Goal: Transaction & Acquisition: Book appointment/travel/reservation

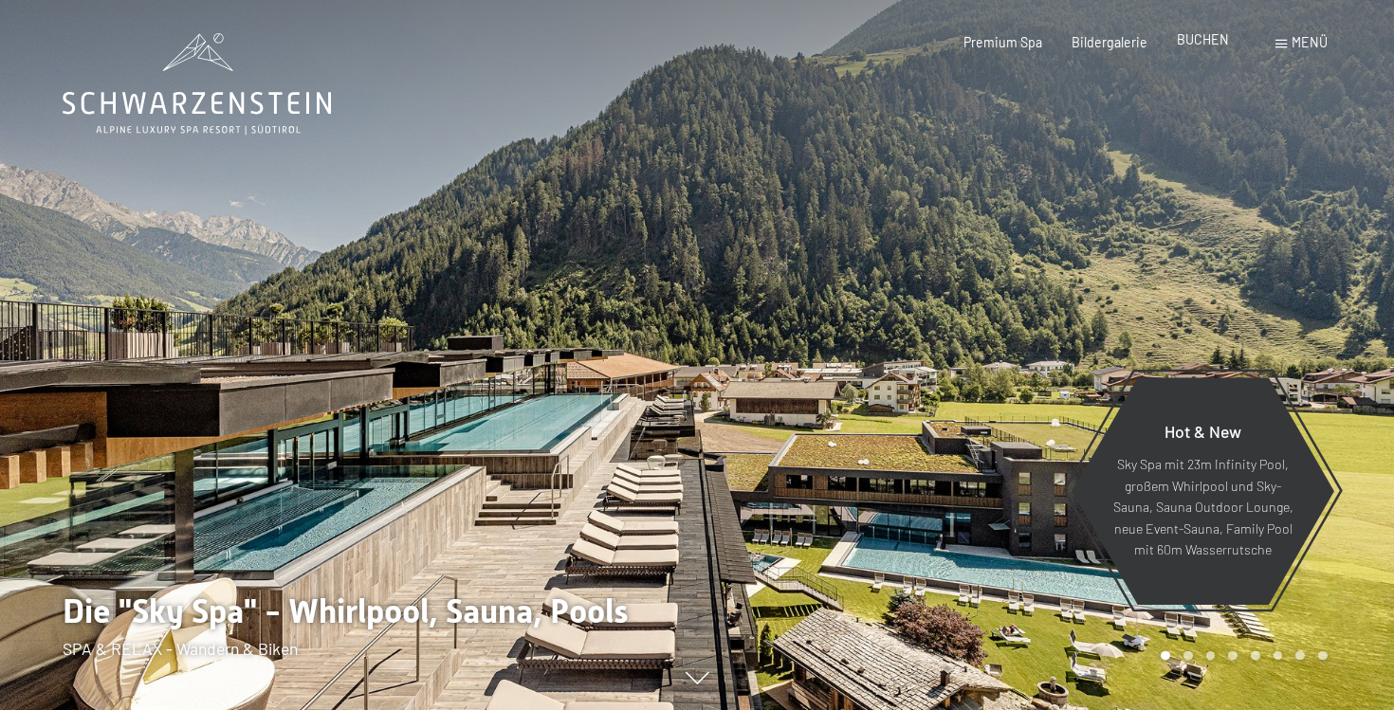
click at [1210, 45] on span "BUCHEN" at bounding box center [1203, 39] width 52 height 16
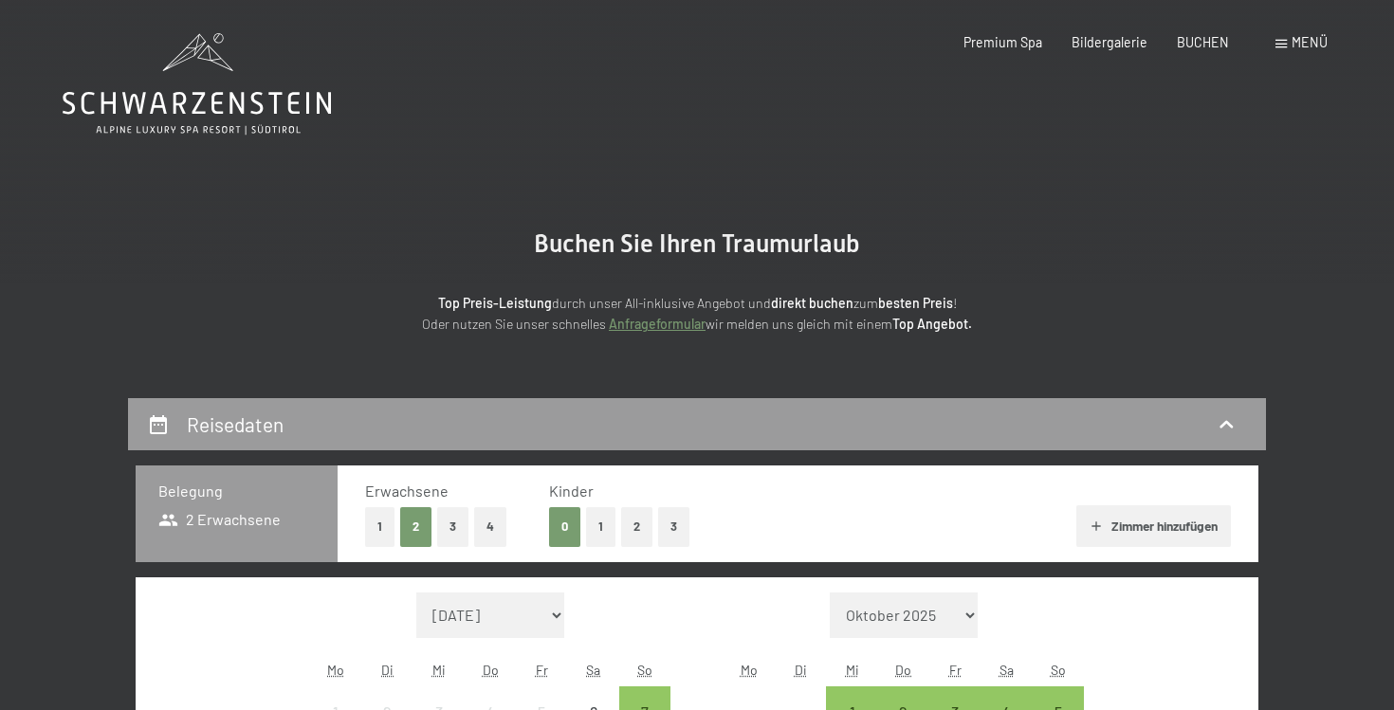
click at [627, 530] on button "2" at bounding box center [636, 526] width 31 height 39
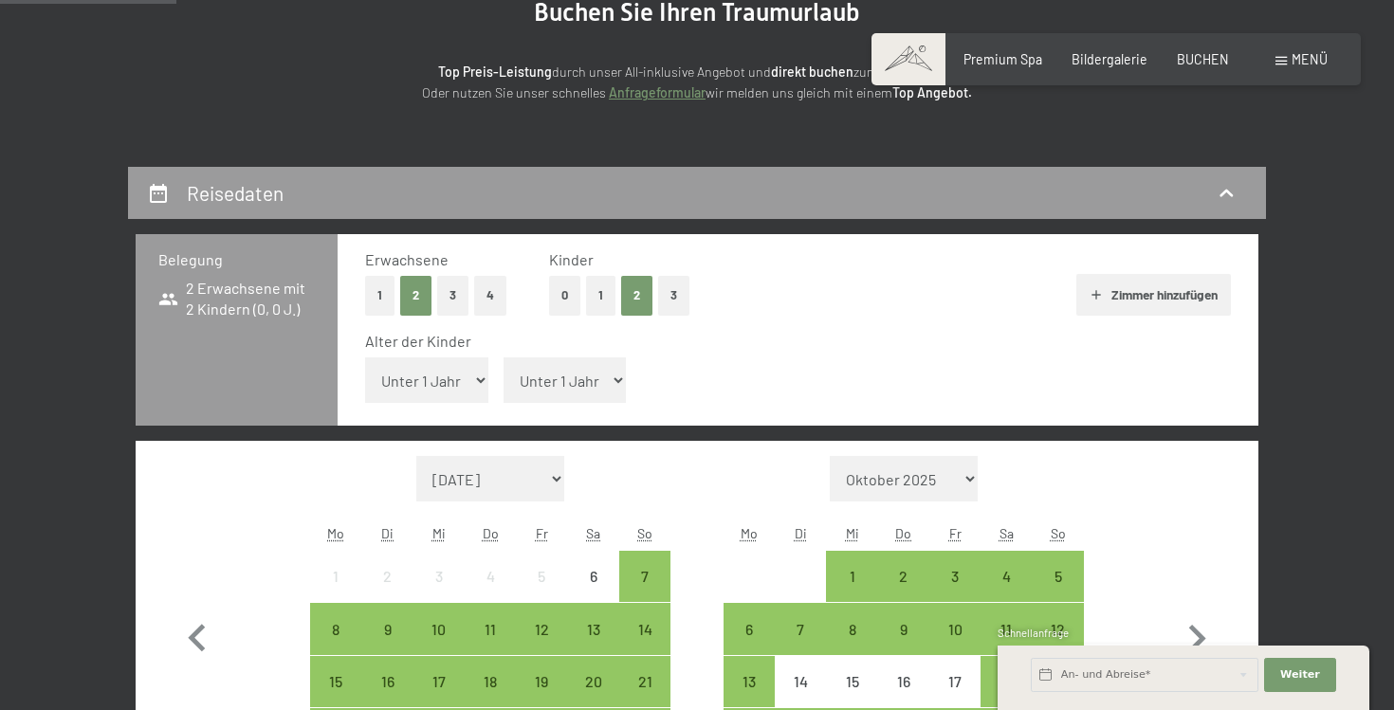
scroll to position [257, 0]
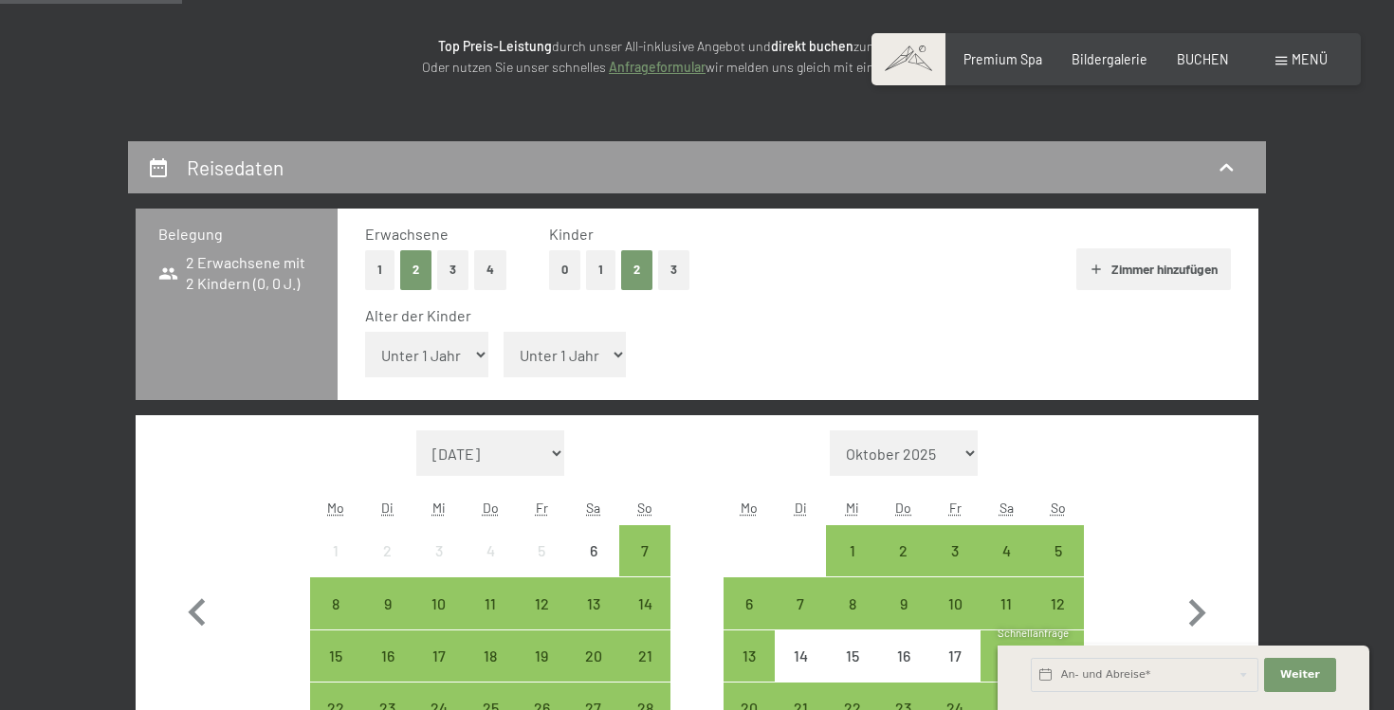
click at [365, 332] on select "Unter 1 Jahr 1 Jahr 2 Jahre 3 Jahre 4 Jahre 5 Jahre 6 Jahre 7 Jahre 8 Jahre 9 J…" at bounding box center [426, 355] width 123 height 46
select select "10"
click option "10 Jahre" at bounding box center [0, 0] width 0 height 0
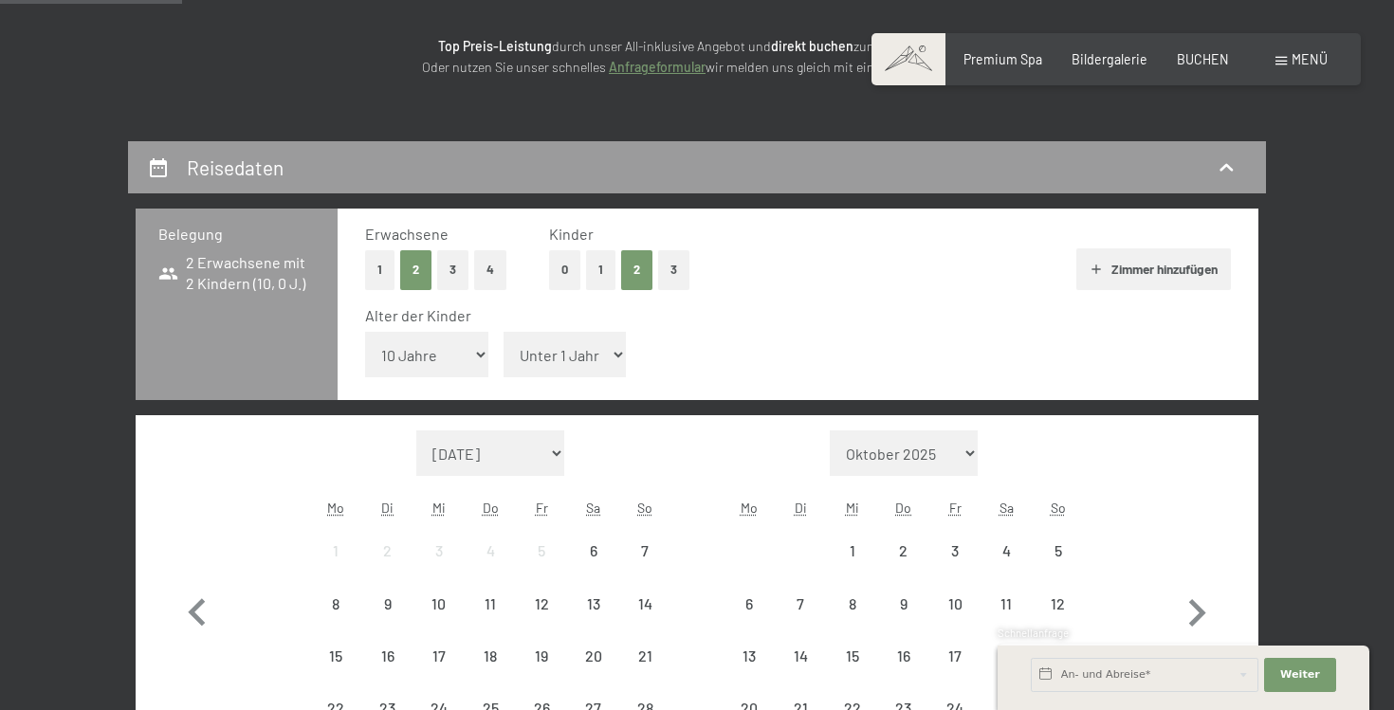
click at [504, 332] on select "Unter 1 Jahr 1 Jahr 2 Jahre 3 Jahre 4 Jahre 5 Jahre 6 Jahre 7 Jahre 8 Jahre 9 J…" at bounding box center [565, 355] width 123 height 46
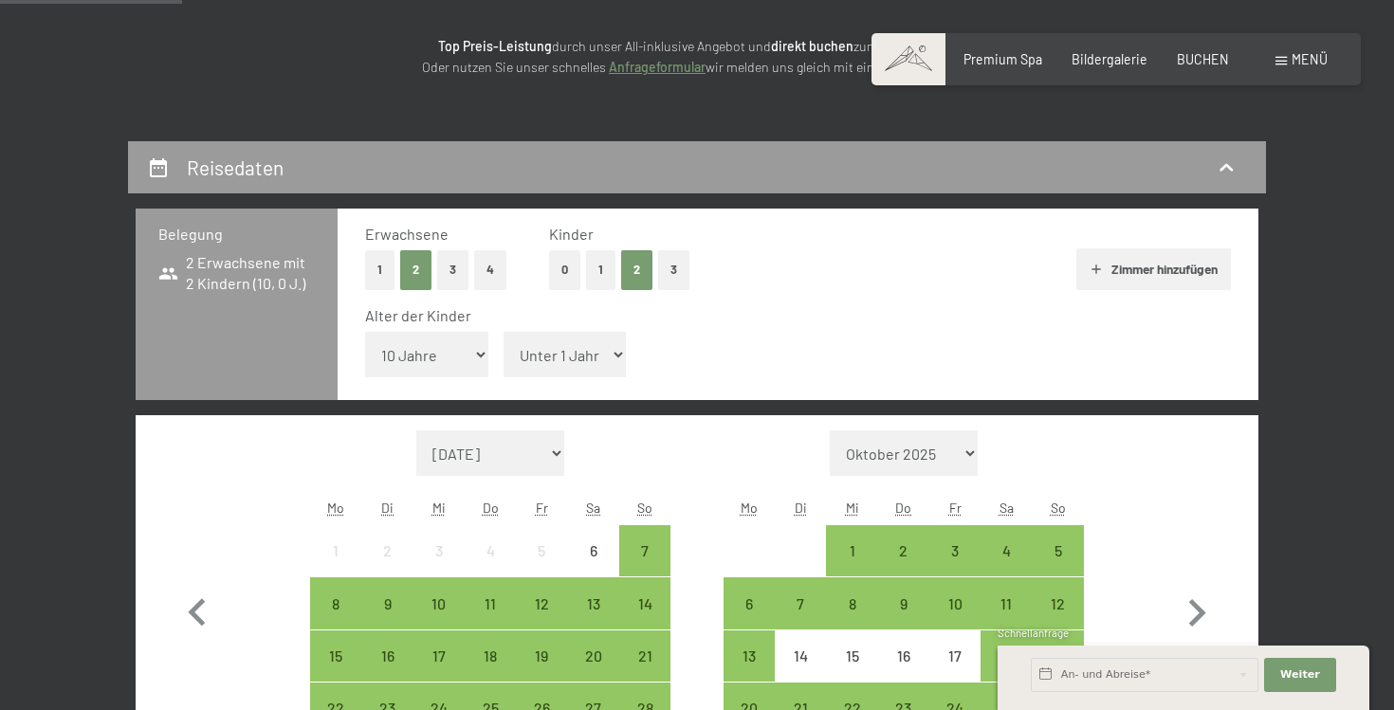
select select "8"
click option "8 Jahre" at bounding box center [0, 0] width 0 height 0
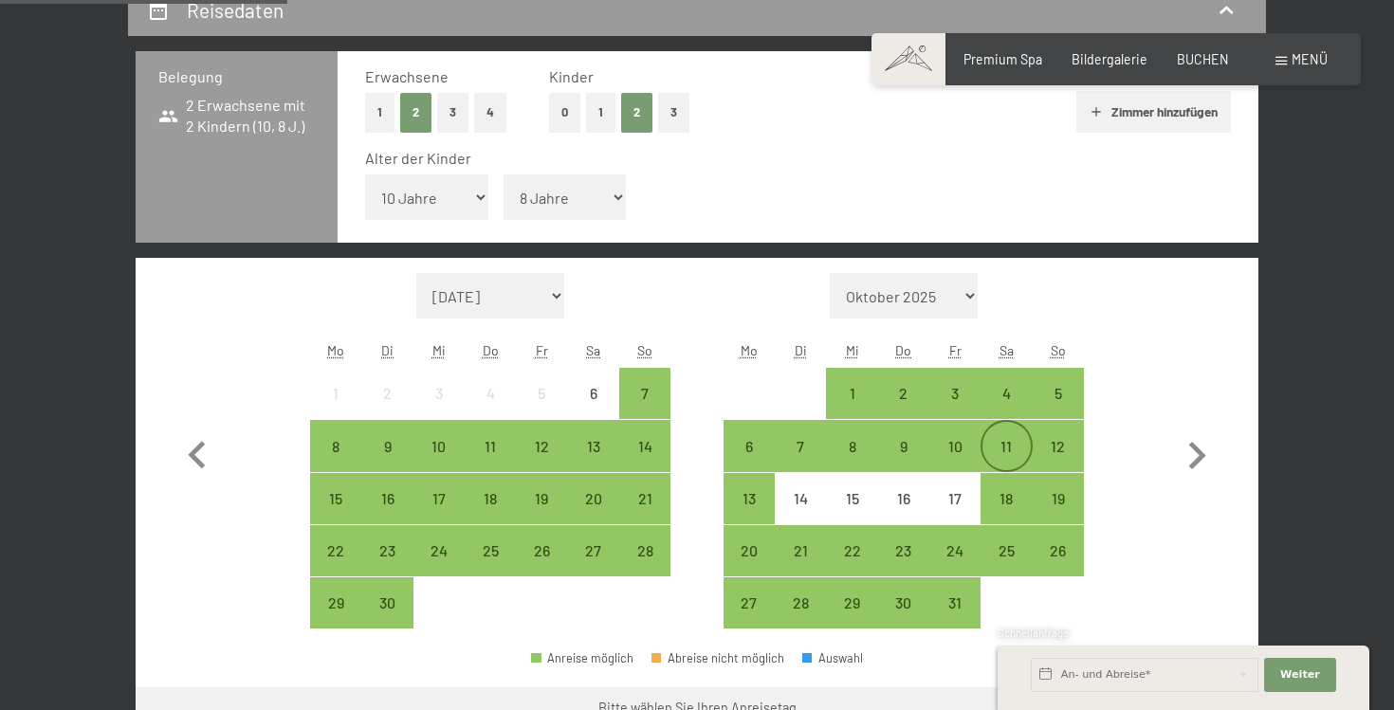
scroll to position [426, 0]
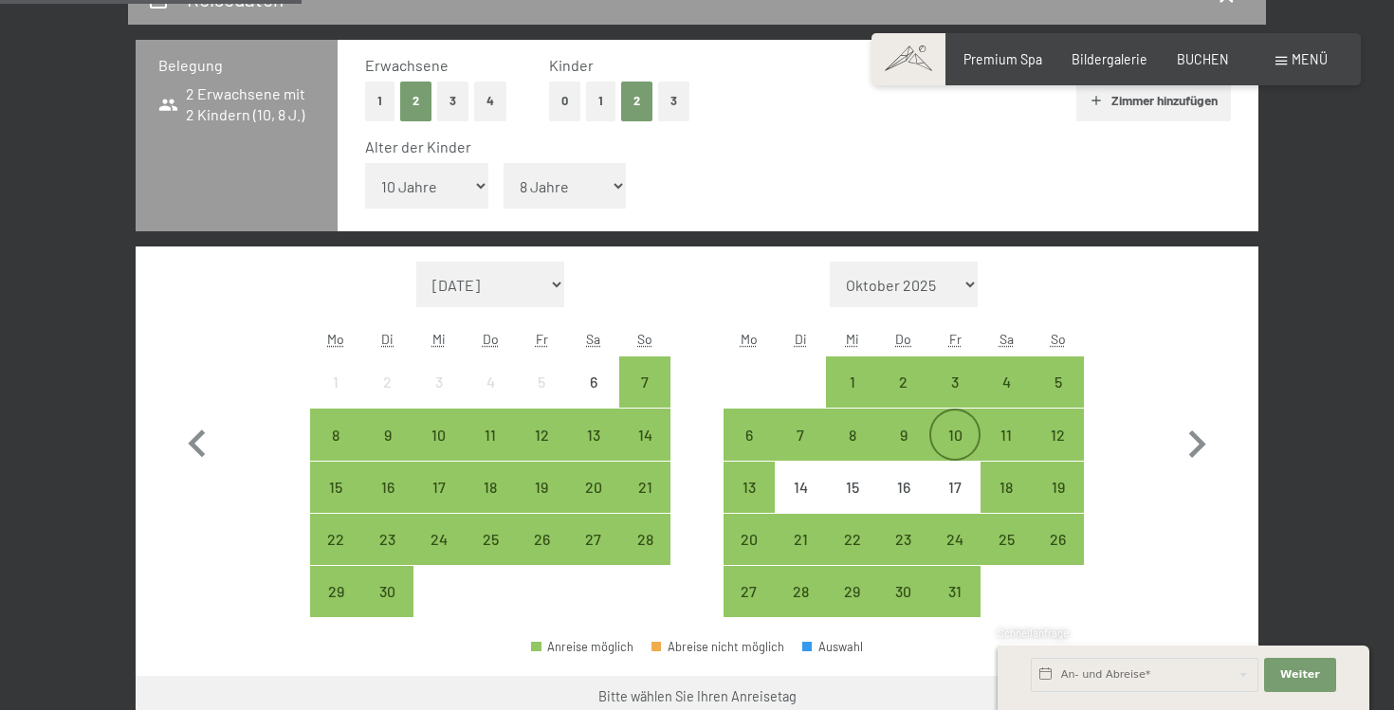
click at [959, 432] on div "10" at bounding box center [954, 451] width 47 height 47
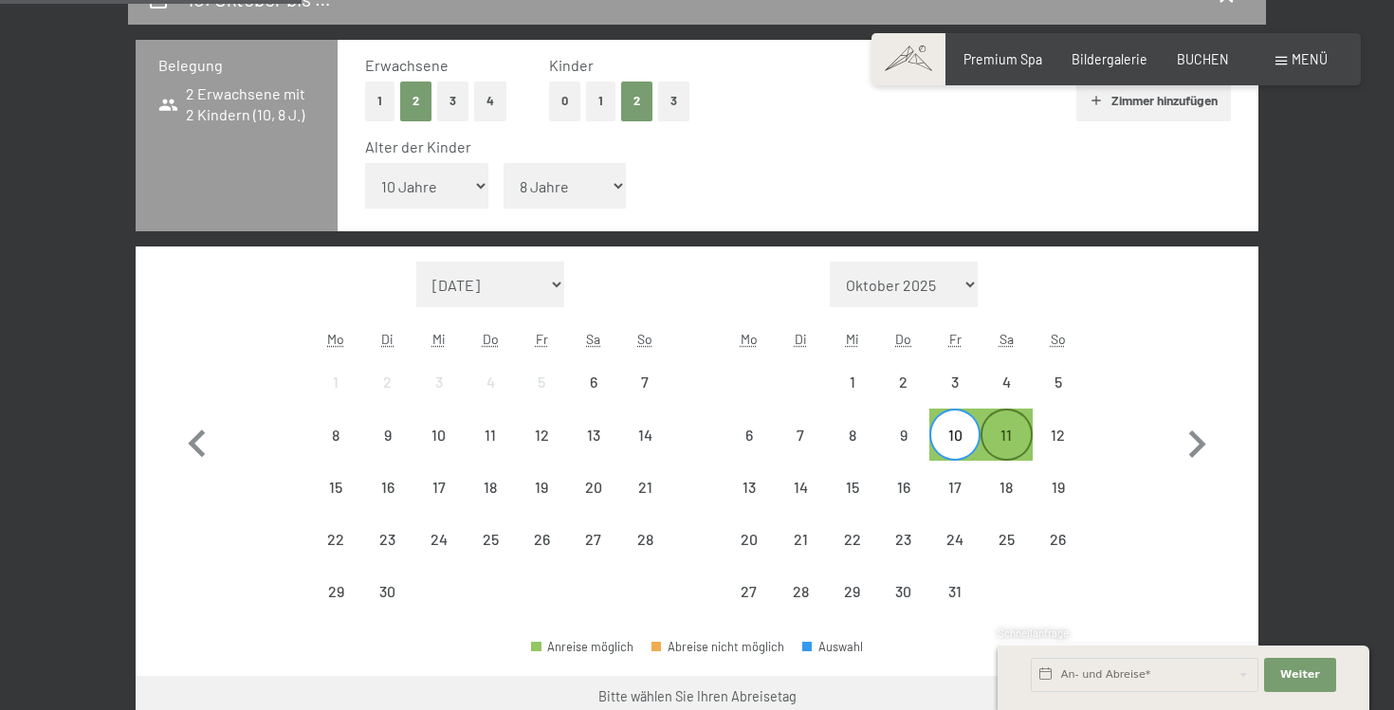
click at [1006, 440] on div "11" at bounding box center [1006, 451] width 47 height 47
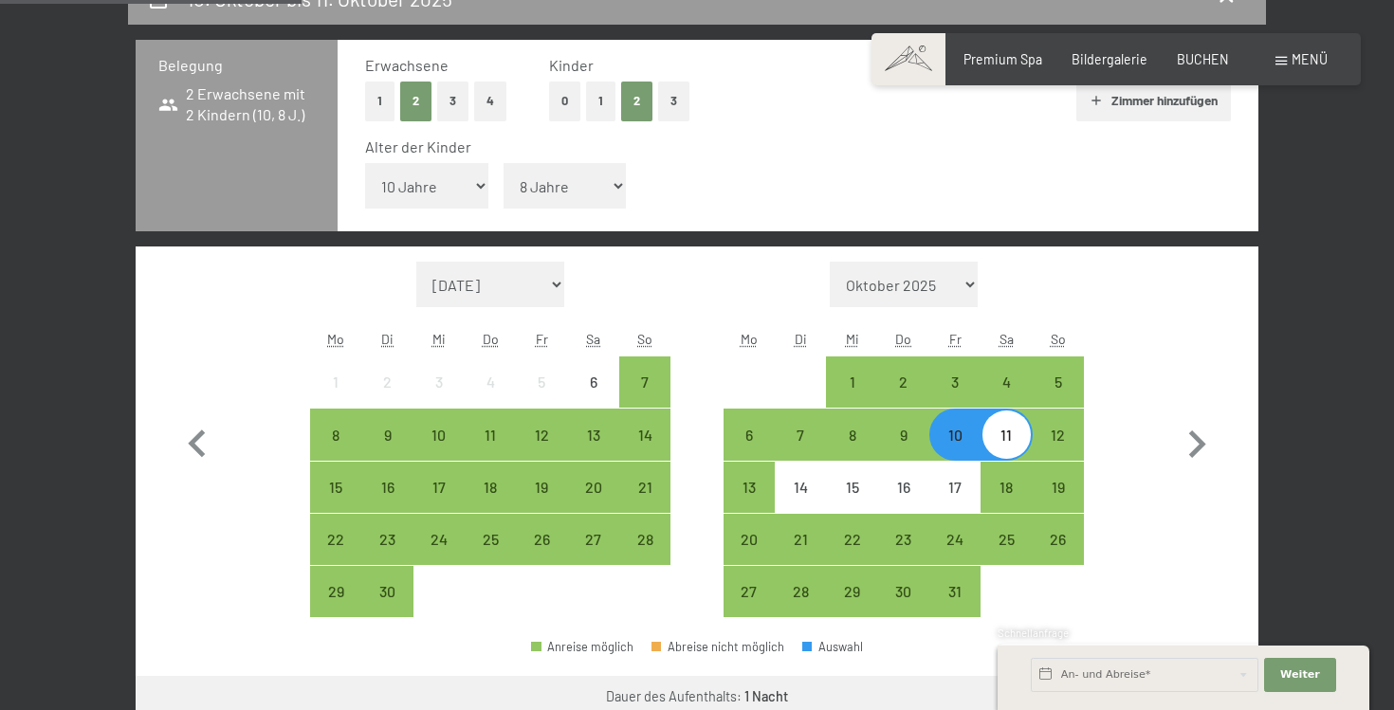
click at [1006, 440] on div "11" at bounding box center [1006, 451] width 47 height 47
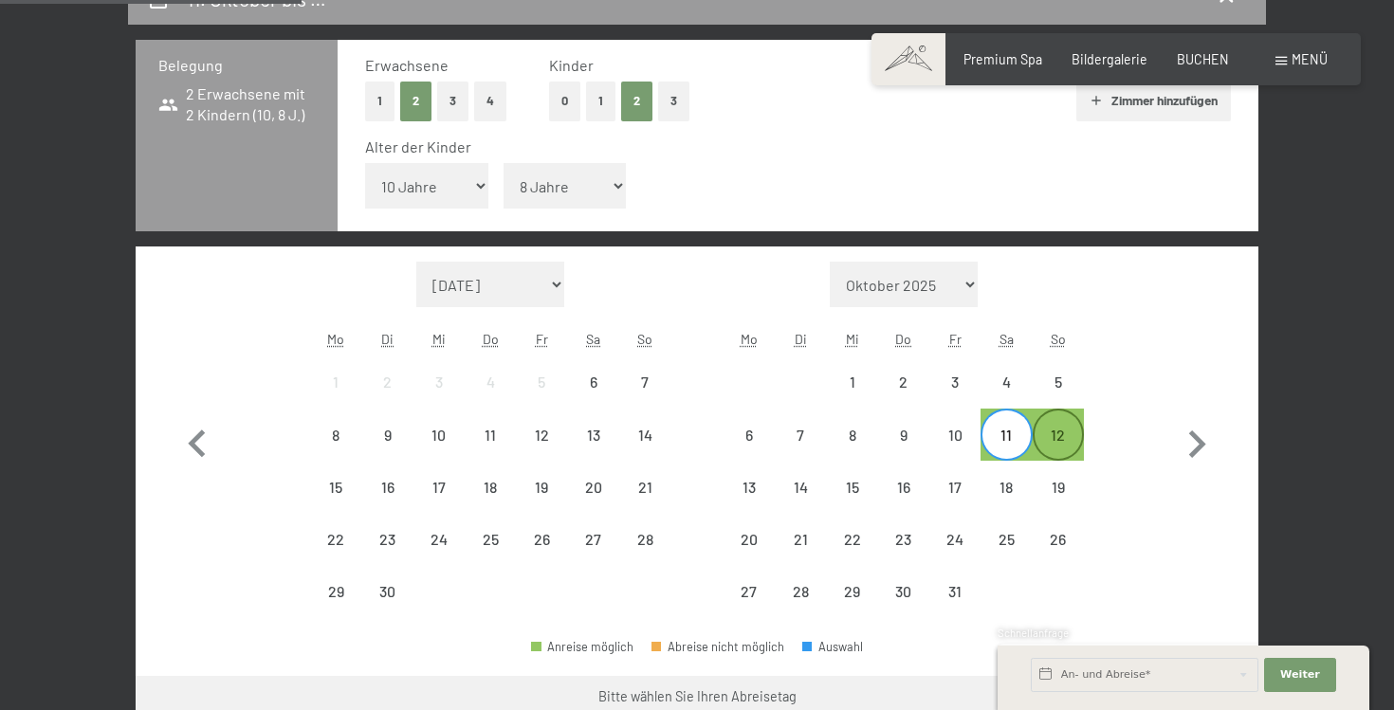
click at [1061, 445] on div "12" at bounding box center [1058, 451] width 47 height 47
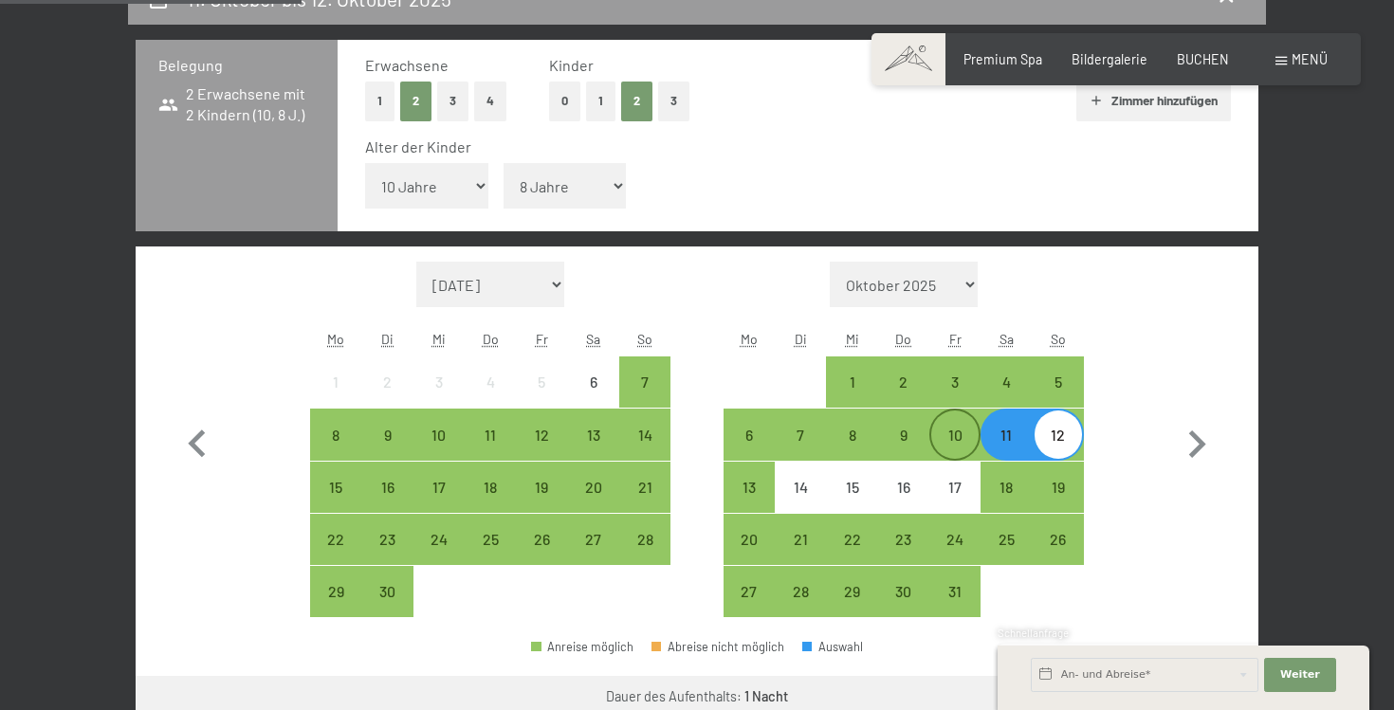
click at [959, 447] on div "10" at bounding box center [954, 451] width 47 height 47
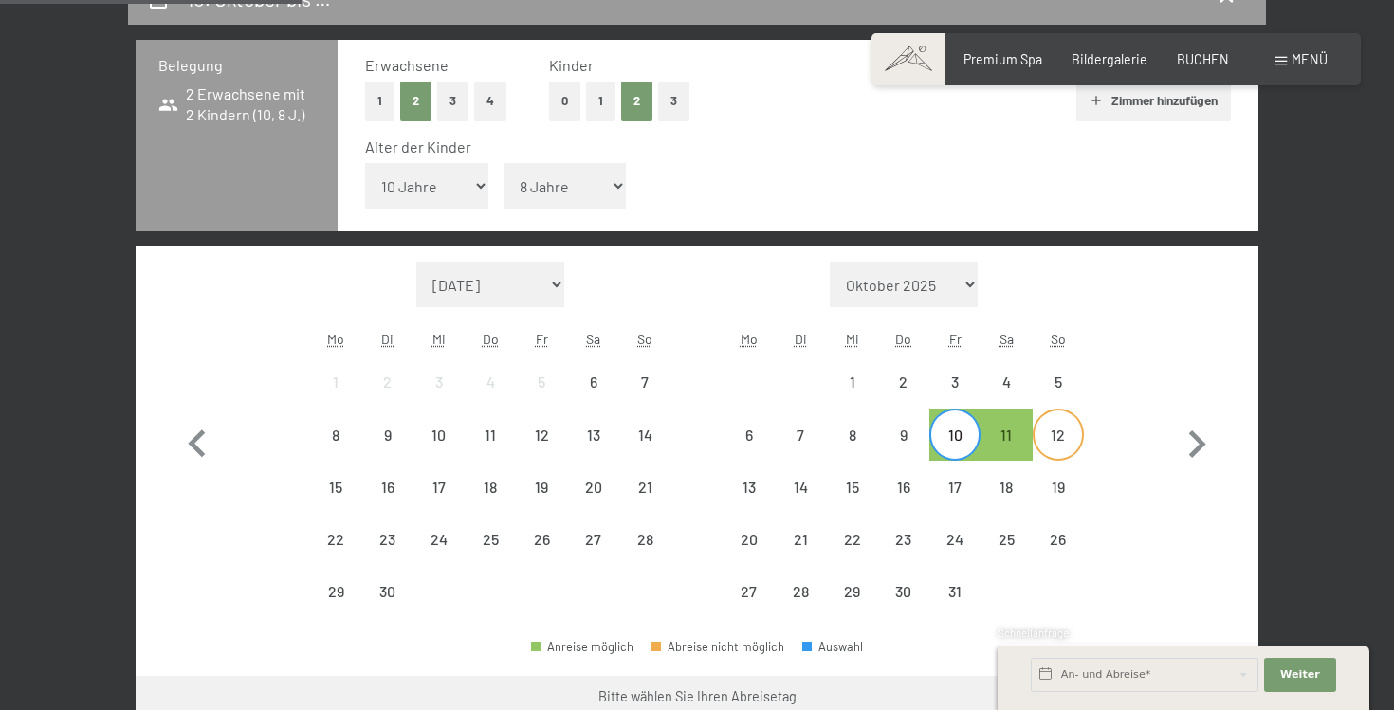
click at [1045, 445] on div "12" at bounding box center [1058, 451] width 47 height 47
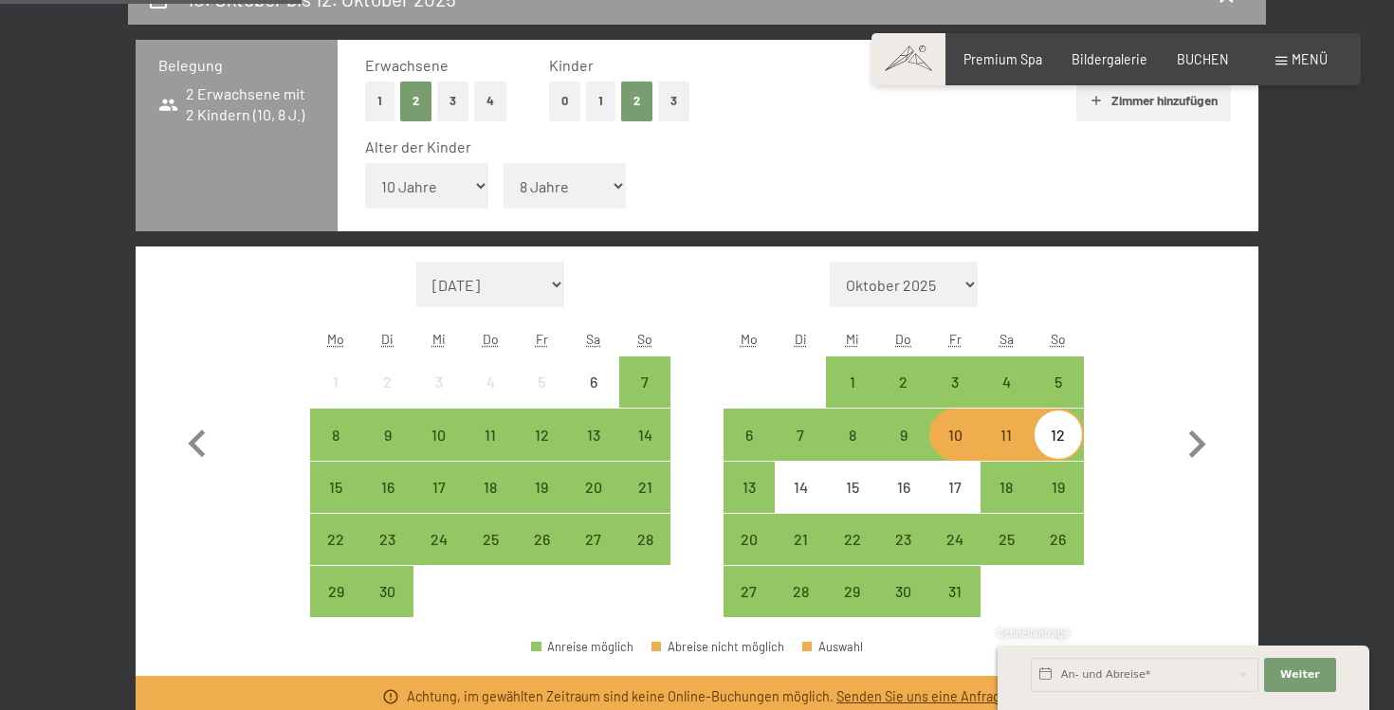
click at [1011, 445] on div "11" at bounding box center [1006, 451] width 47 height 47
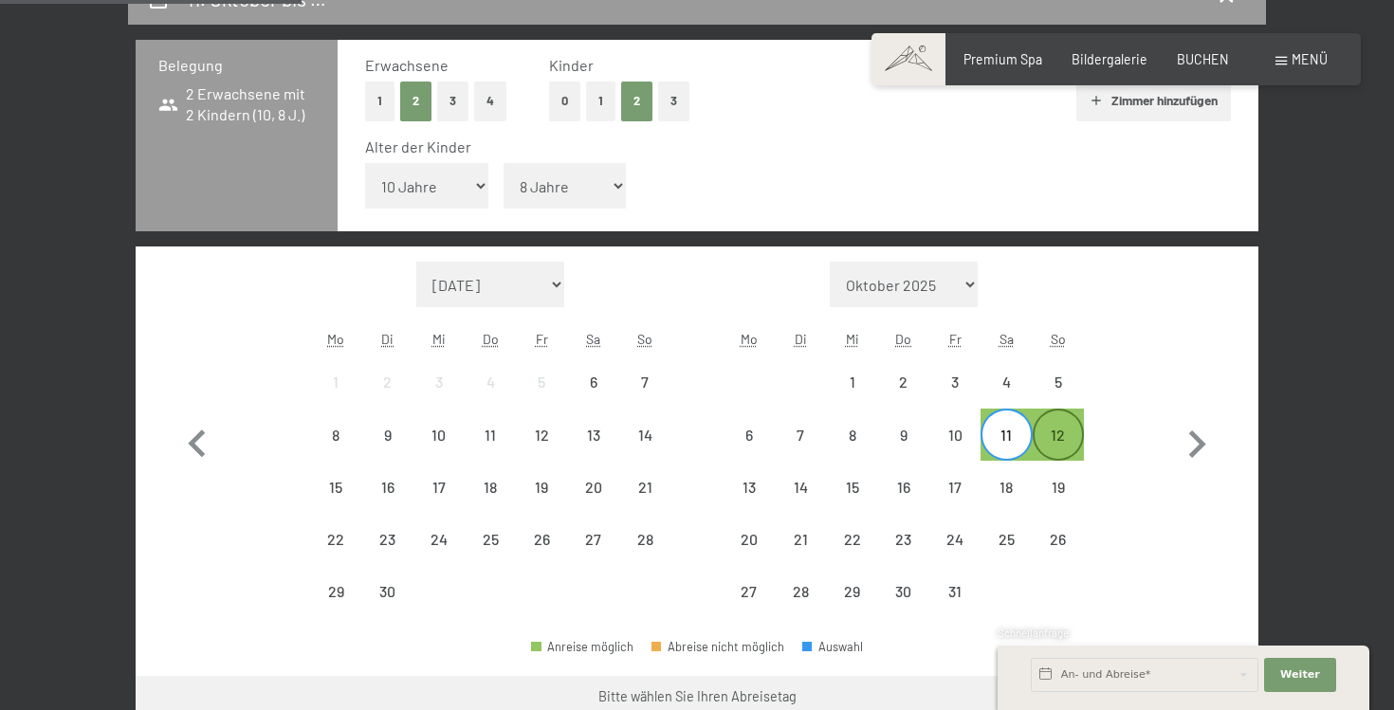
click at [1058, 447] on div "12" at bounding box center [1058, 451] width 47 height 47
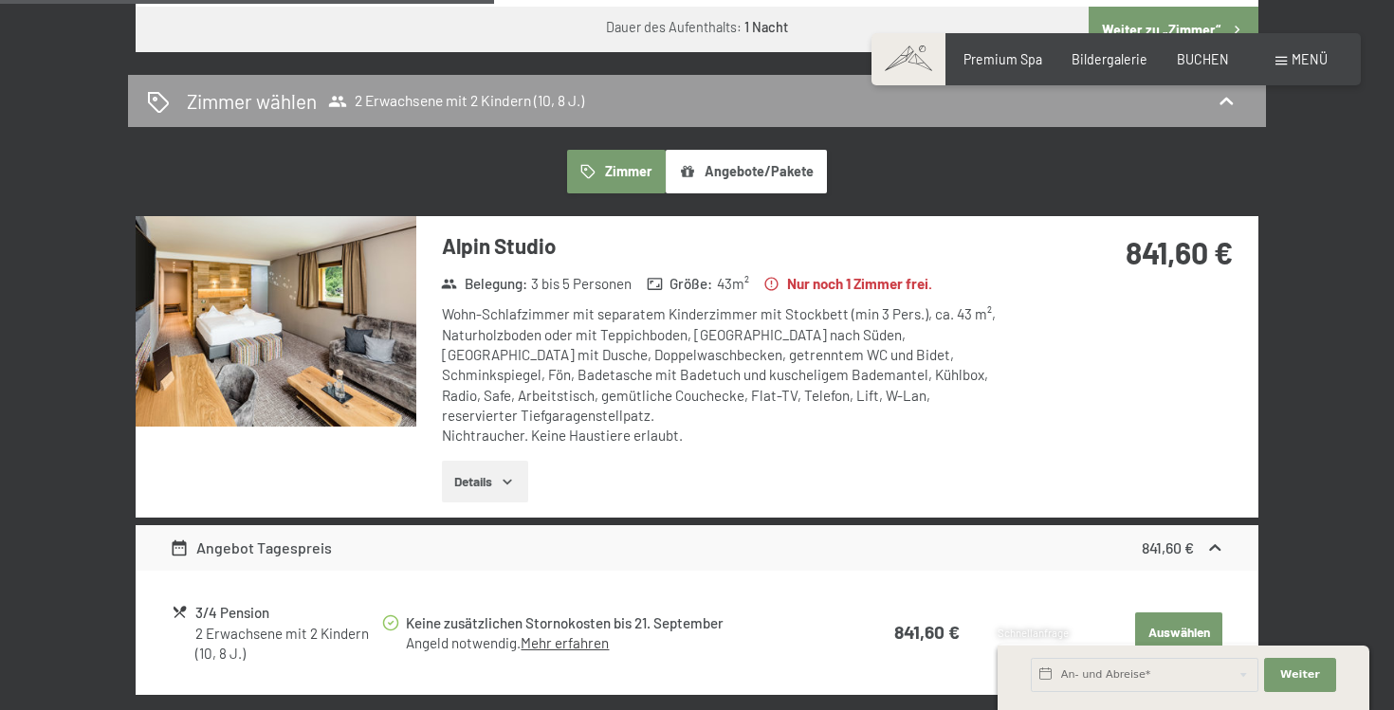
scroll to position [1098, 0]
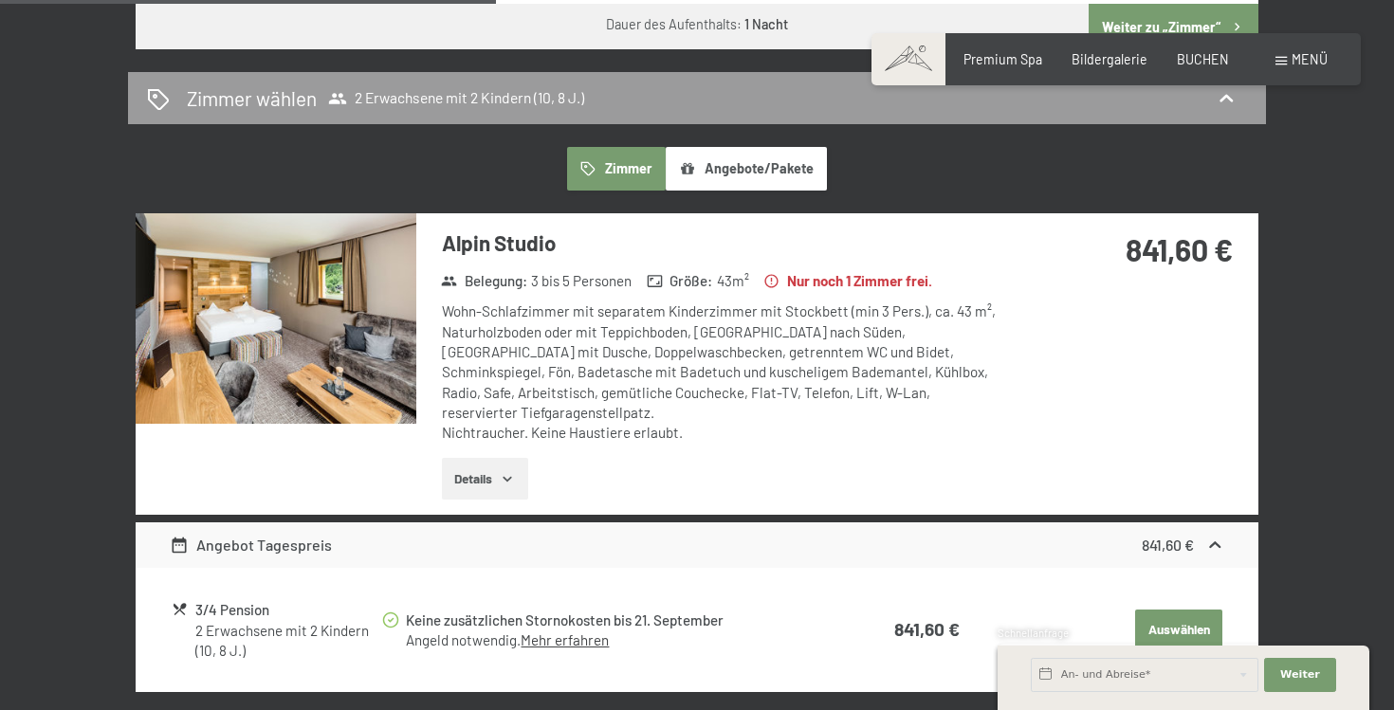
click at [351, 359] on img at bounding box center [276, 318] width 281 height 211
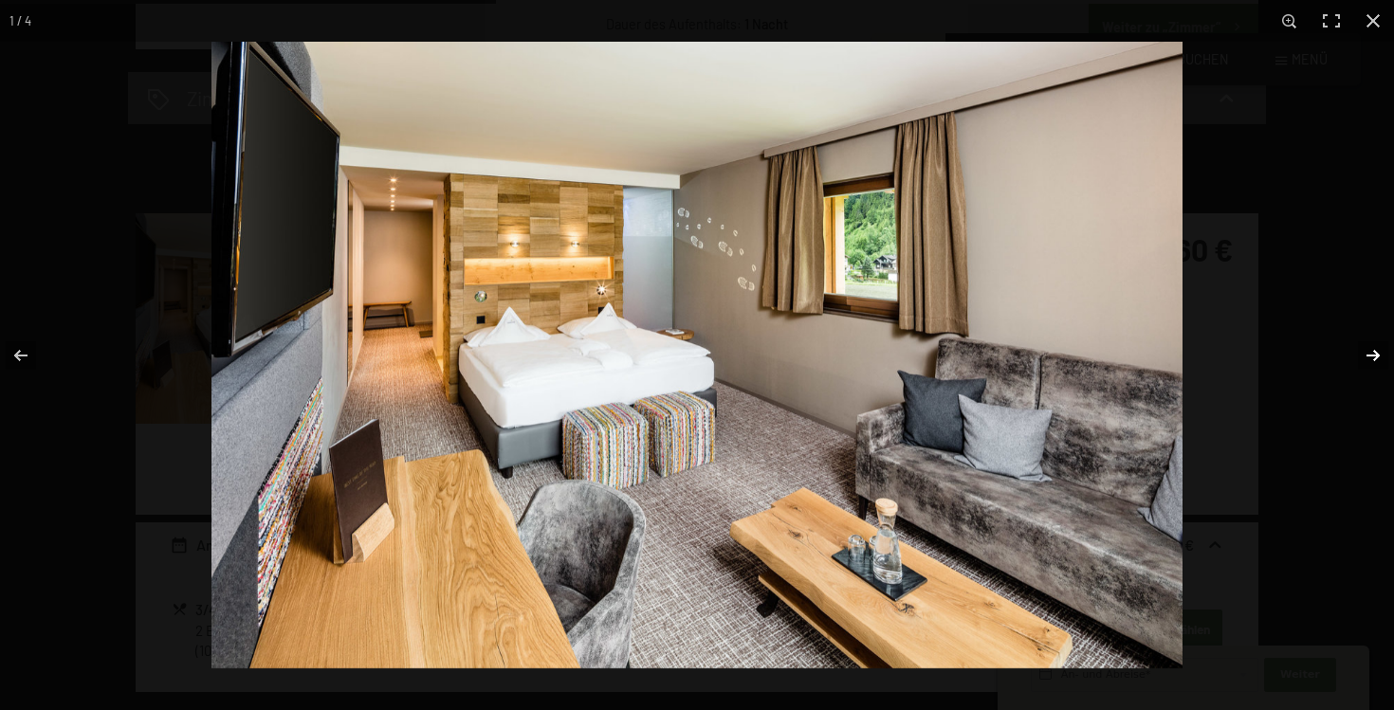
click at [1374, 359] on button "button" at bounding box center [1361, 355] width 66 height 95
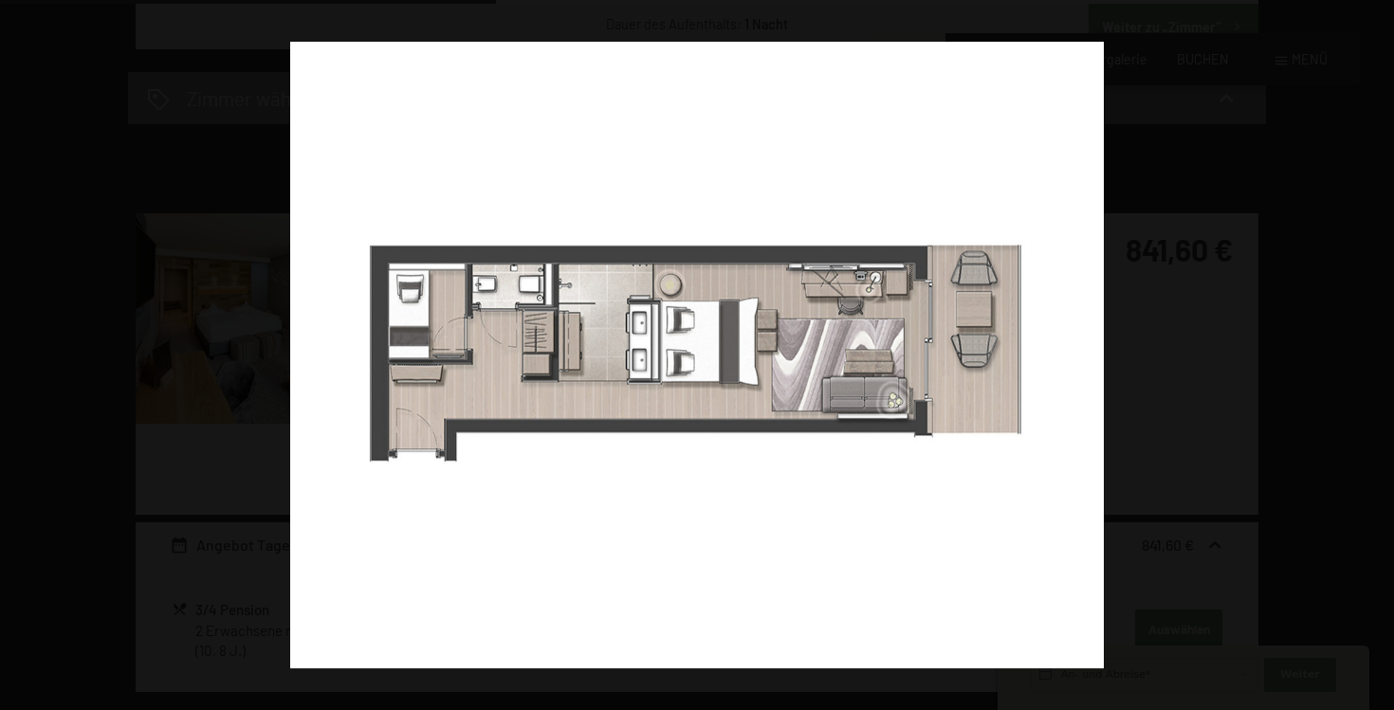
click at [1374, 359] on button "button" at bounding box center [1361, 355] width 66 height 95
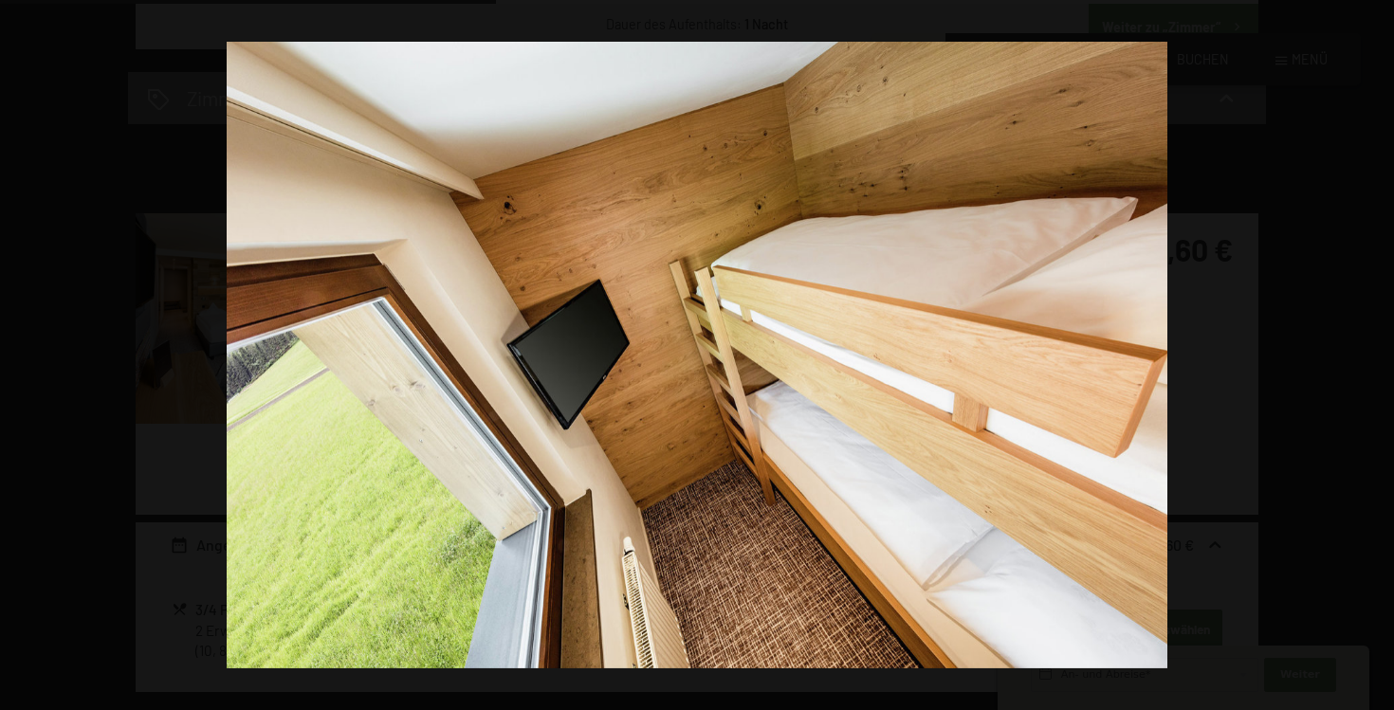
click at [1374, 359] on button "button" at bounding box center [1361, 355] width 66 height 95
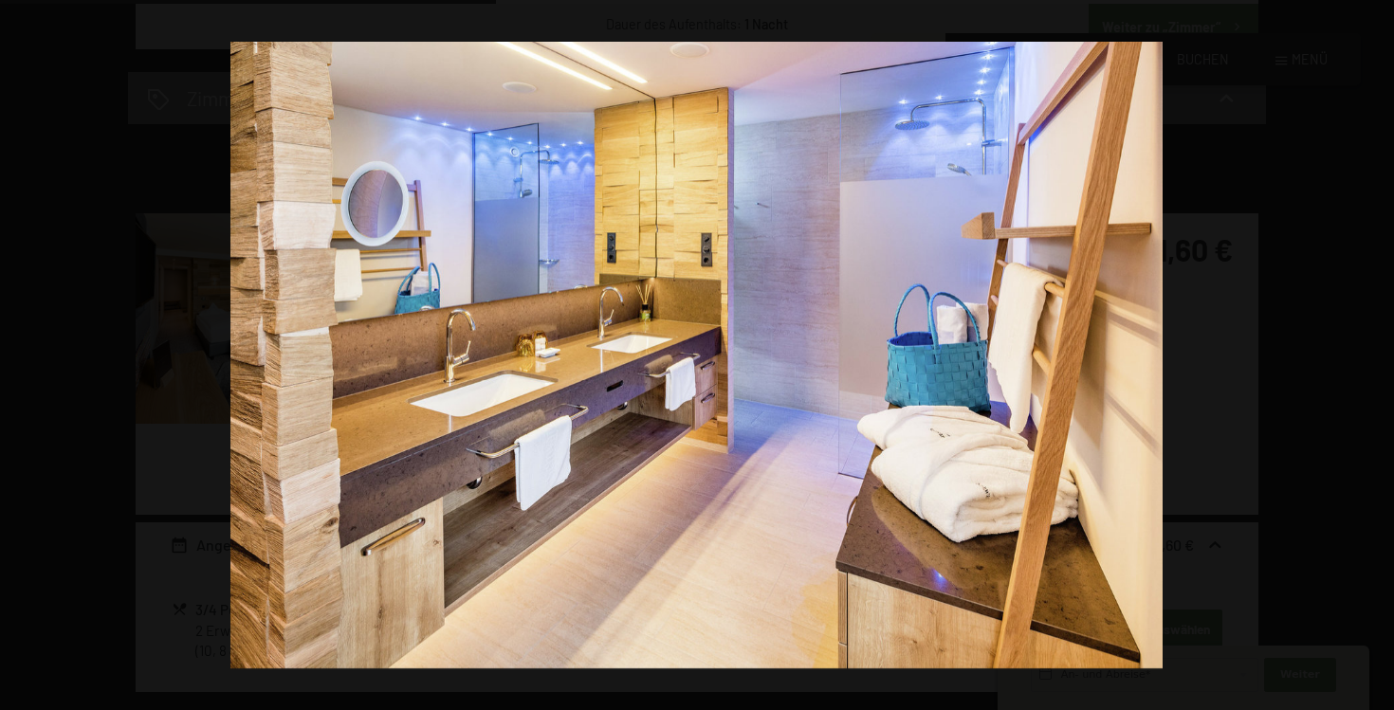
click at [1374, 359] on button "button" at bounding box center [1361, 355] width 66 height 95
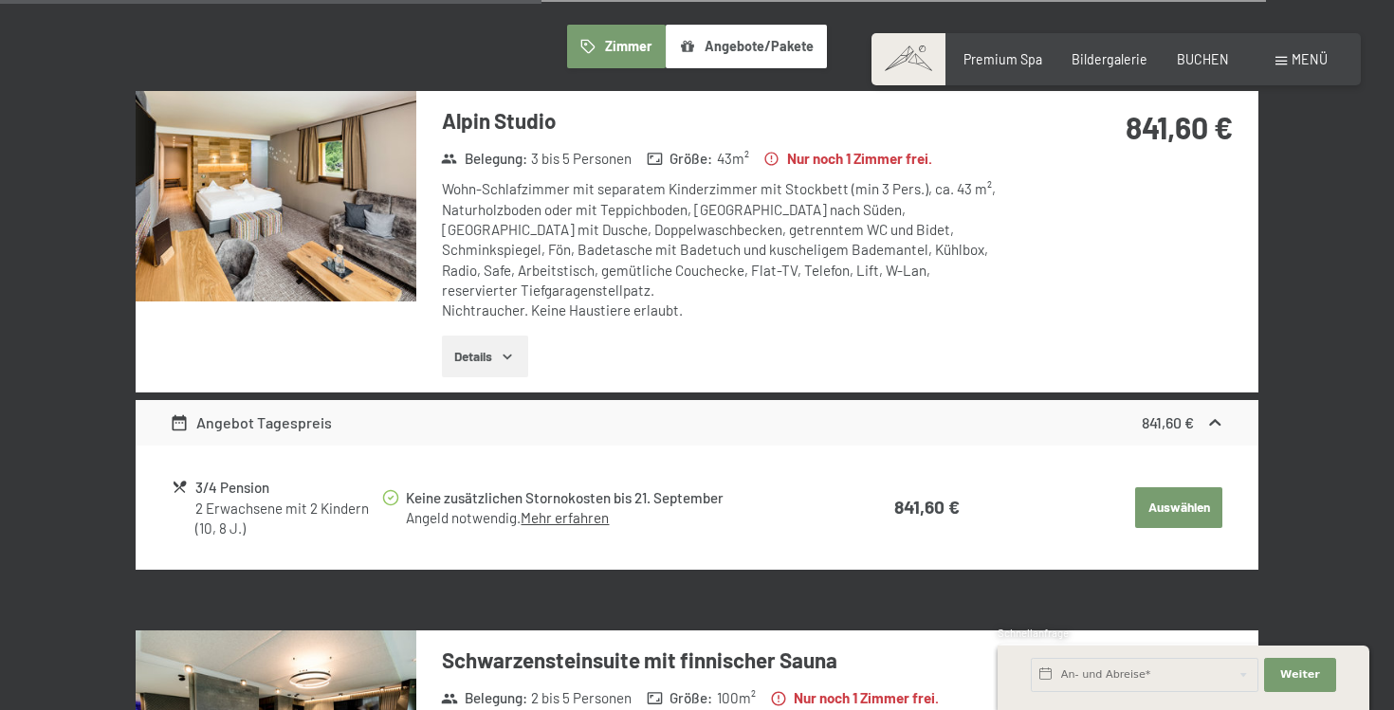
scroll to position [1169, 0]
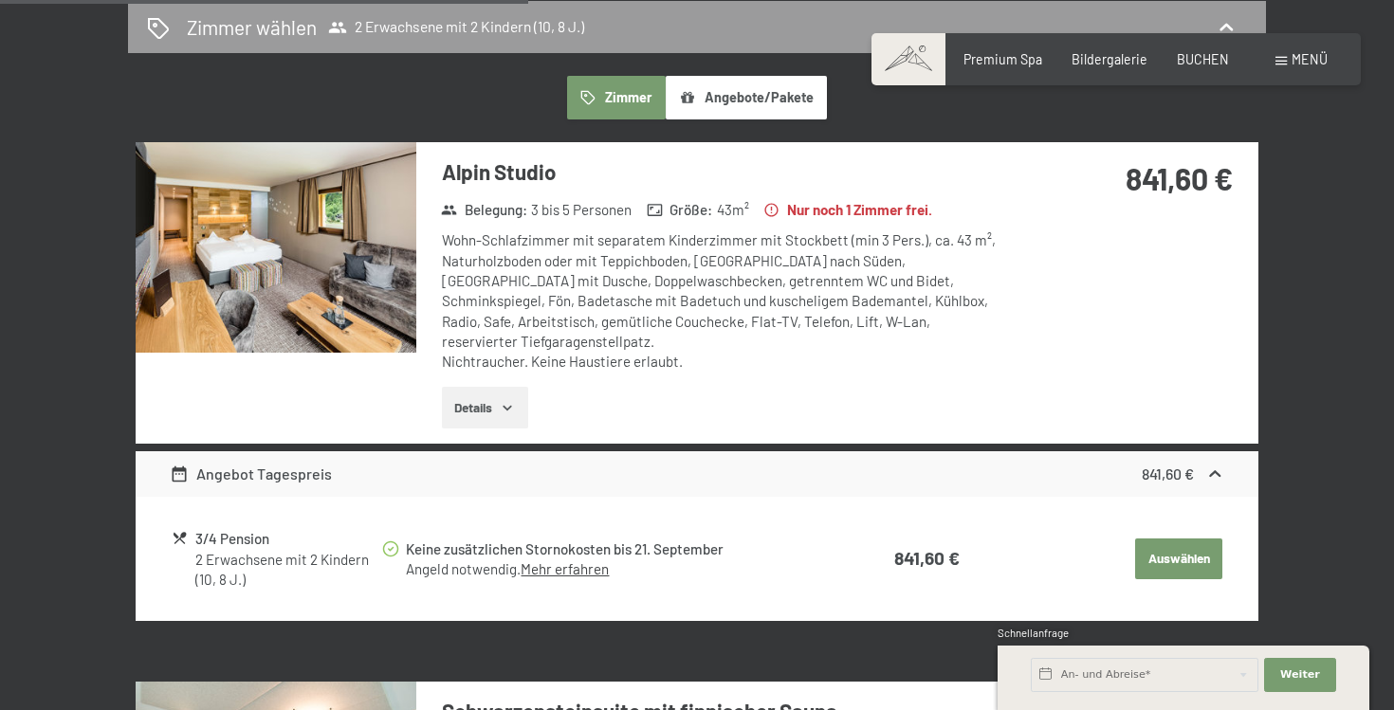
click at [510, 400] on icon "button" at bounding box center [507, 407] width 15 height 15
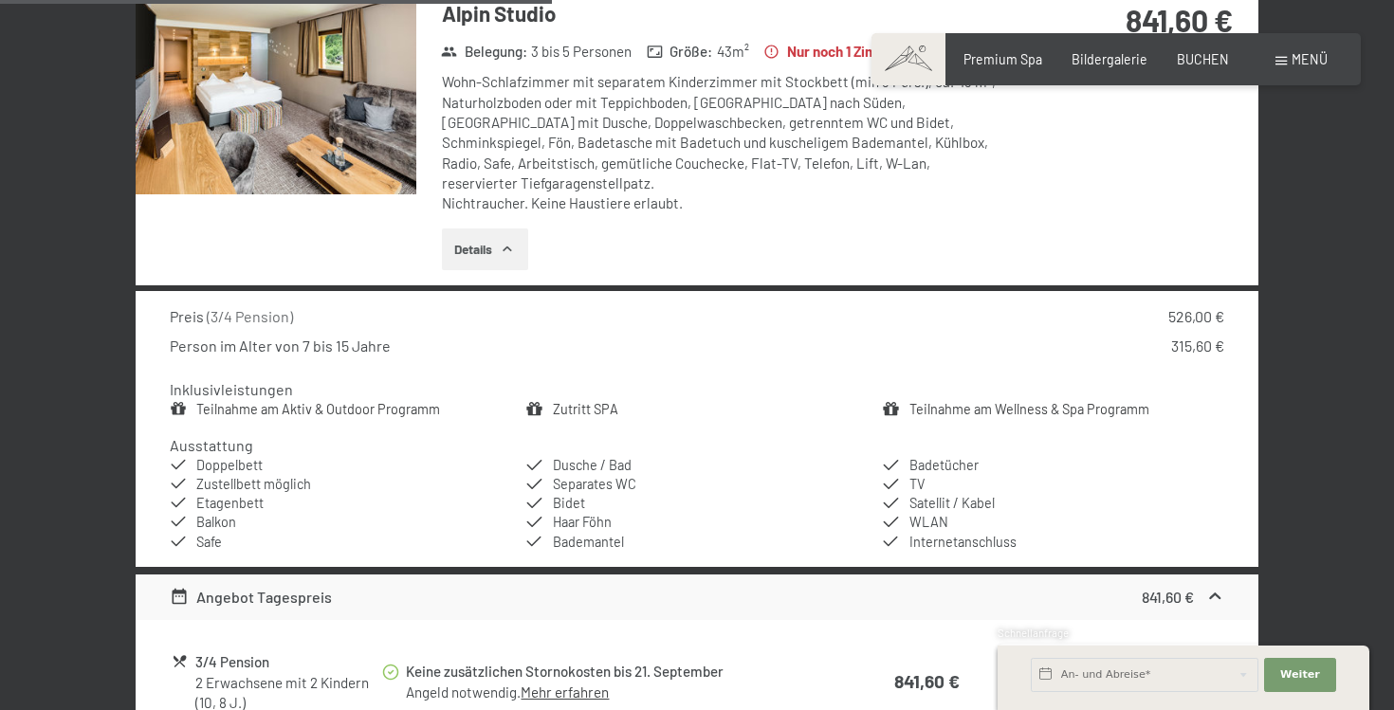
scroll to position [1337, 0]
